Goal: Check status: Check status

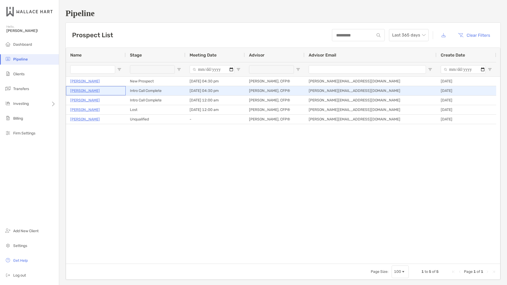
click at [86, 90] on p "[PERSON_NAME]" at bounding box center [85, 90] width 30 height 7
